Goal: Task Accomplishment & Management: Use online tool/utility

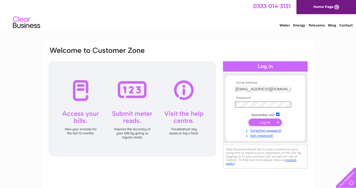
click at [256, 126] on input "submit" at bounding box center [265, 123] width 34 height 8
click at [257, 121] on input "submit" at bounding box center [265, 122] width 34 height 8
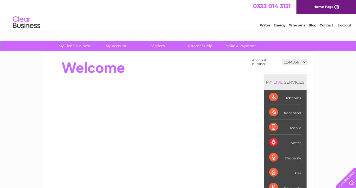
click at [303, 61] on select "1144856 30275905" at bounding box center [294, 62] width 25 height 7
select select "30275905"
click at [282, 59] on select "1144856 30275905" at bounding box center [294, 62] width 25 height 7
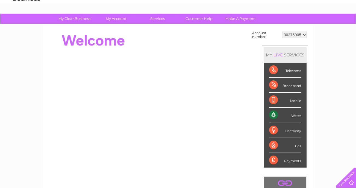
click at [272, 129] on div "Electricity" at bounding box center [285, 130] width 32 height 15
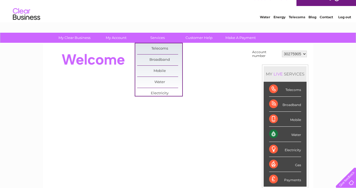
scroll to position [0, 0]
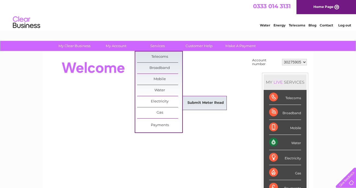
click at [219, 101] on link "Submit Meter Read" at bounding box center [205, 103] width 45 height 11
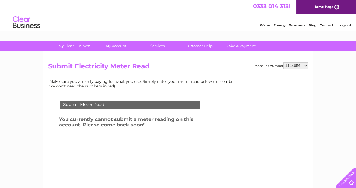
click at [304, 66] on select "1144856 30275905" at bounding box center [295, 65] width 25 height 7
select select "30275905"
click at [283, 62] on select "1144856 30275905" at bounding box center [295, 65] width 25 height 7
click at [108, 103] on div "Submit Meter Read" at bounding box center [129, 105] width 139 height 8
click at [136, 103] on div "Submit Meter Read" at bounding box center [129, 105] width 139 height 8
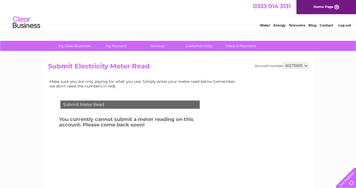
click at [136, 103] on div "Submit Meter Read" at bounding box center [129, 105] width 139 height 8
click at [137, 118] on h3 "You currently cannot submit a meter reading on this account. Please come back s…" at bounding box center [136, 123] width 155 height 15
click at [300, 65] on select "1144856 30275905" at bounding box center [295, 65] width 25 height 7
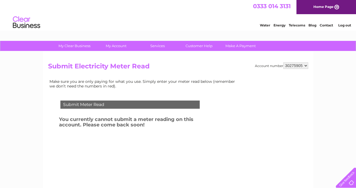
click at [283, 62] on select "1144856 30275905" at bounding box center [295, 65] width 25 height 7
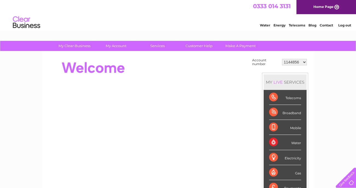
click at [303, 61] on select "1144856 30275905" at bounding box center [294, 62] width 25 height 7
select select "30275905"
click at [282, 59] on select "1144856 30275905" at bounding box center [294, 62] width 25 height 7
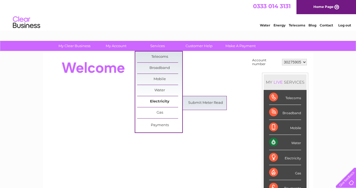
click at [146, 99] on link "Electricity" at bounding box center [159, 101] width 45 height 11
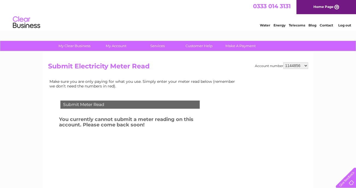
click at [305, 65] on select "1144856 30275905" at bounding box center [295, 65] width 25 height 7
select select "30275905"
click at [283, 62] on select "1144856 30275905" at bounding box center [295, 65] width 25 height 7
